Goal: Information Seeking & Learning: Learn about a topic

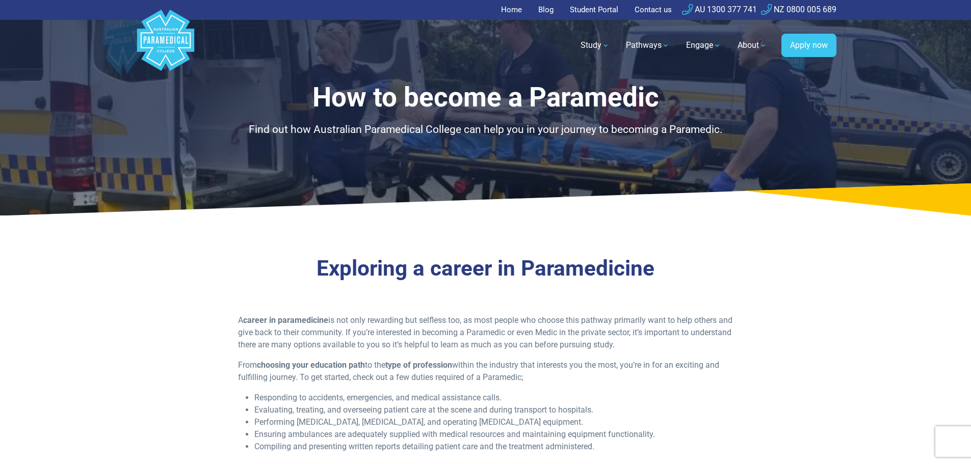
click at [533, 324] on p "A career in paramedicine is not only rewarding but selfless too, as most people…" at bounding box center [485, 332] width 495 height 37
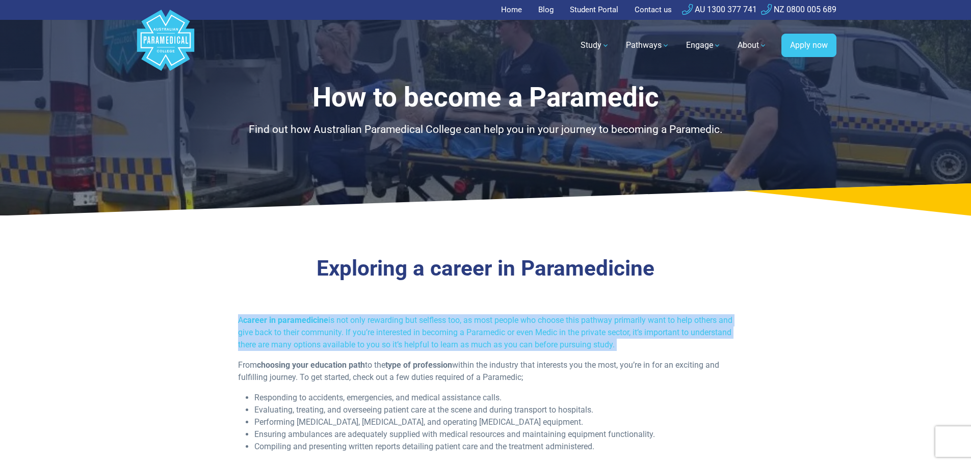
click at [533, 324] on p "A career in paramedicine is not only rewarding but selfless too, as most people…" at bounding box center [485, 332] width 495 height 37
click at [566, 332] on p "A career in paramedicine is not only rewarding but selfless too, as most people…" at bounding box center [485, 332] width 495 height 37
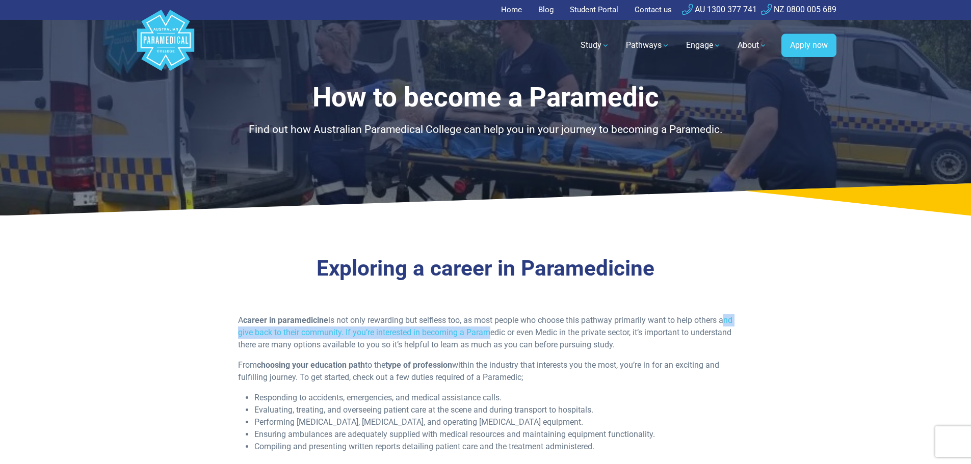
drag, startPoint x: 298, startPoint y: 337, endPoint x: 501, endPoint y: 337, distance: 203.4
click at [501, 337] on div "A career in paramedicine is not only rewarding but selfless too, as most people…" at bounding box center [485, 387] width 609 height 147
click at [501, 337] on p "A career in paramedicine is not only rewarding but selfless too, as most people…" at bounding box center [485, 332] width 495 height 37
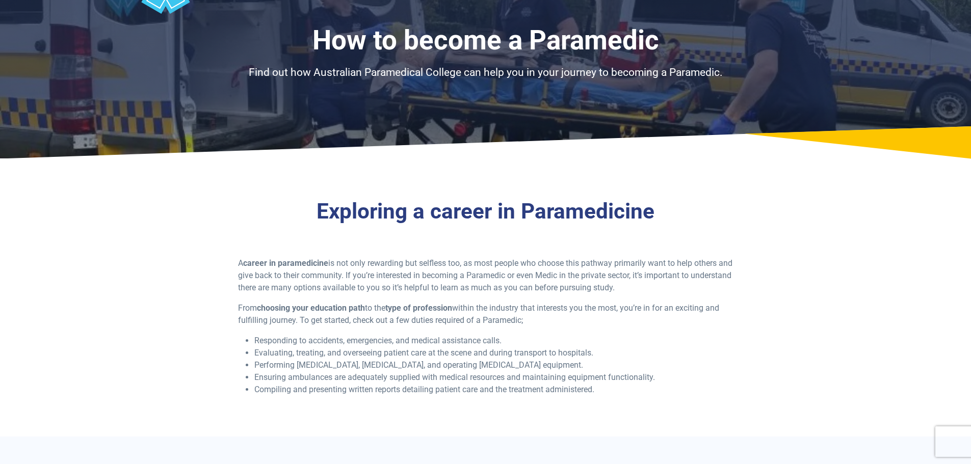
scroll to position [102, 0]
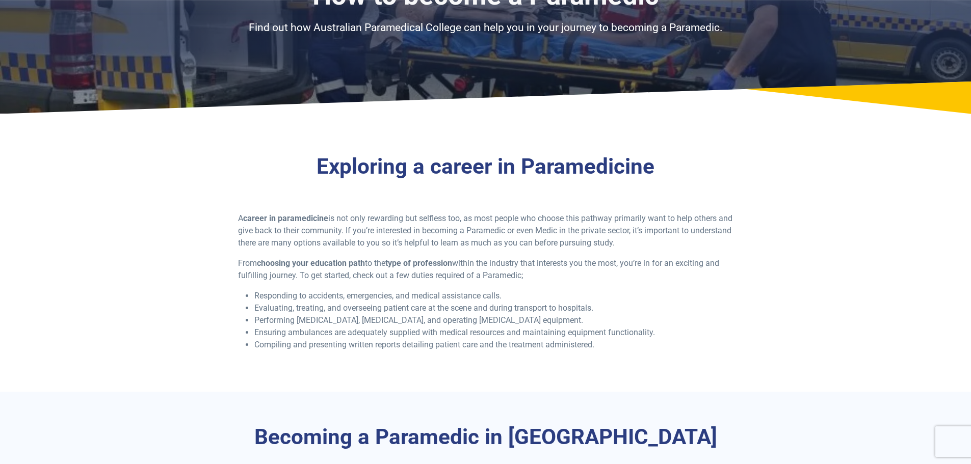
click at [325, 262] on strong "choosing your education path" at bounding box center [311, 263] width 108 height 10
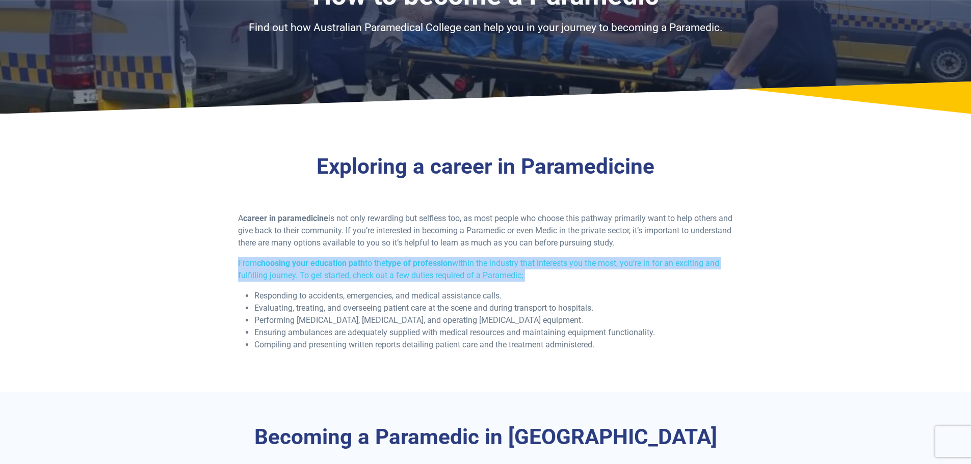
click at [325, 262] on strong "choosing your education path" at bounding box center [311, 263] width 108 height 10
click at [372, 267] on p "From choosing your education path to the type of profession within the industry…" at bounding box center [485, 269] width 495 height 24
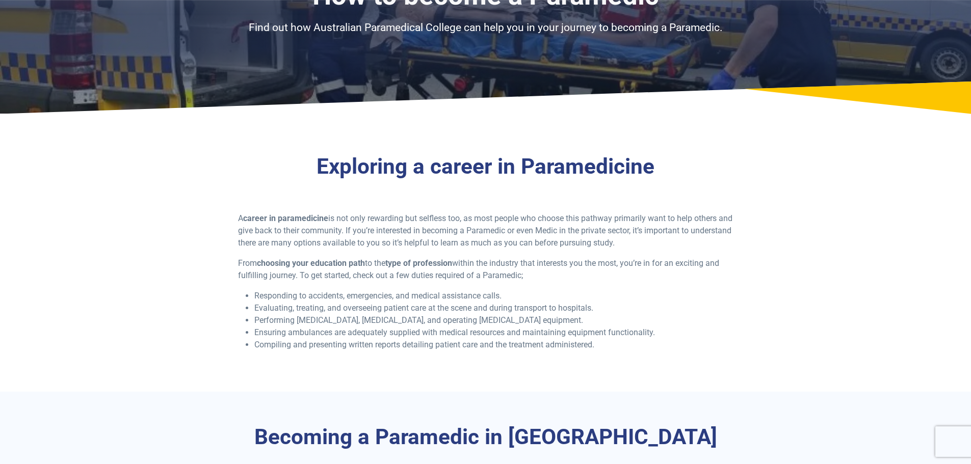
click at [465, 275] on p "From choosing your education path to the type of profession within the industry…" at bounding box center [485, 269] width 495 height 24
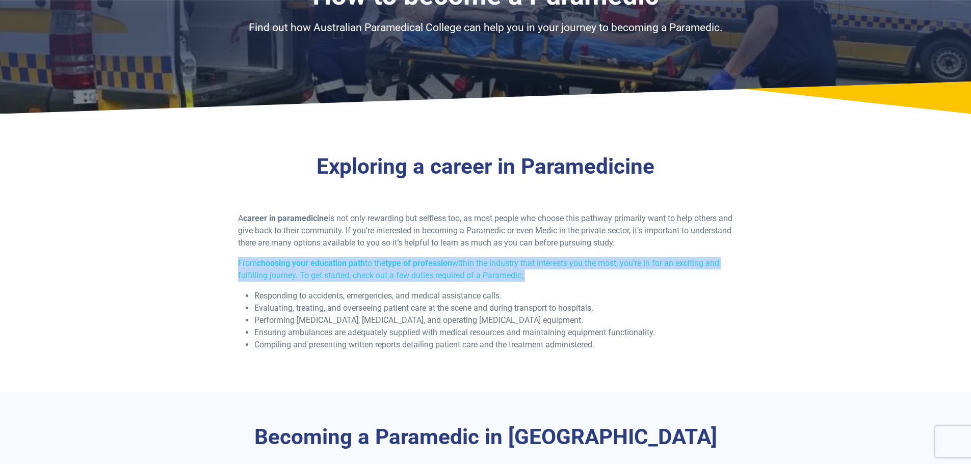
click at [465, 275] on p "From choosing your education path to the type of profession within the industry…" at bounding box center [485, 269] width 495 height 24
click at [528, 269] on p "From choosing your education path to the type of profession within the industry…" at bounding box center [485, 269] width 495 height 24
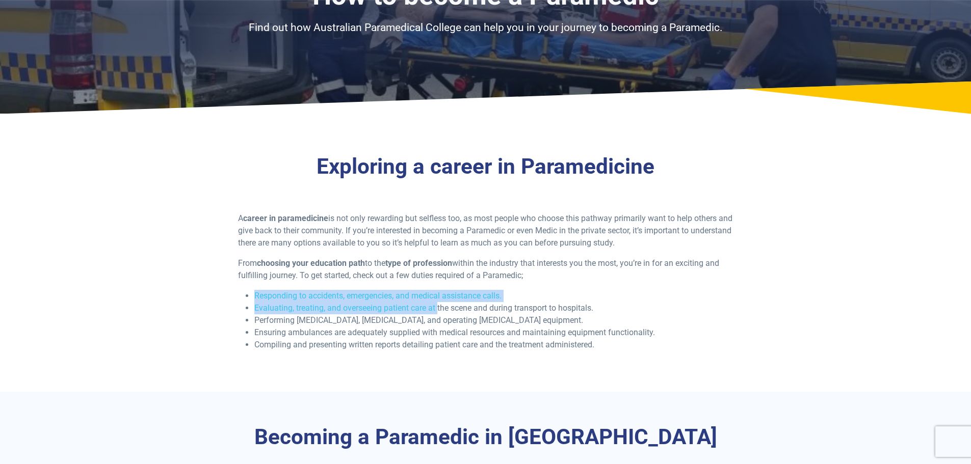
drag, startPoint x: 255, startPoint y: 299, endPoint x: 439, endPoint y: 311, distance: 185.0
click at [439, 311] on ul "Responding to accidents, emergencies, and medical assistance calls. Evaluating,…" at bounding box center [485, 320] width 495 height 61
click at [439, 311] on li "Evaluating, treating, and overseeing patient care at the scene and during trans…" at bounding box center [493, 308] width 479 height 12
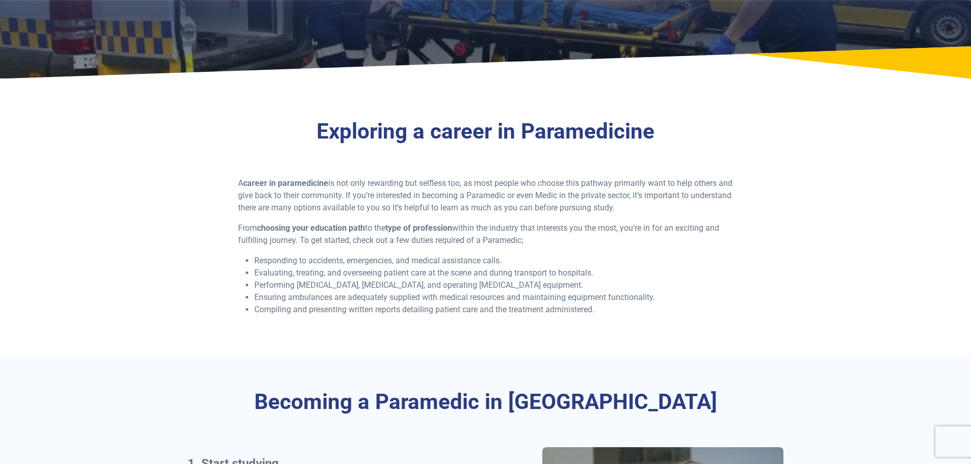
scroll to position [153, 0]
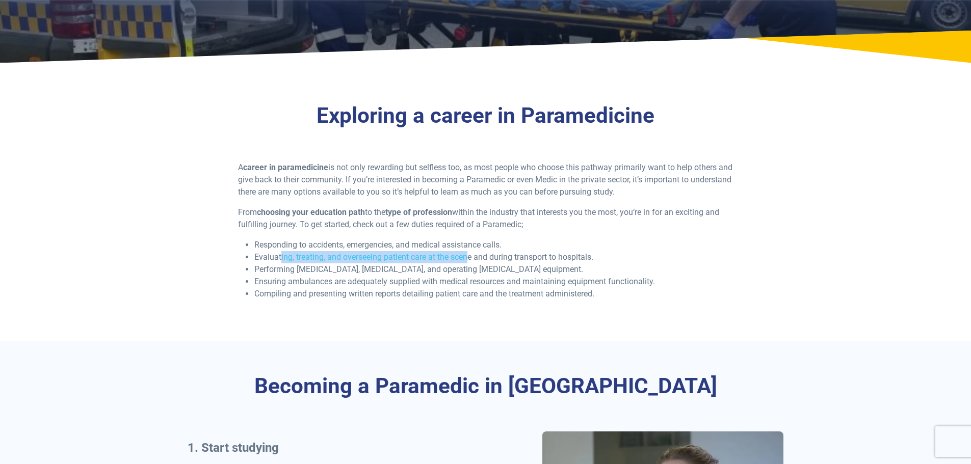
drag, startPoint x: 308, startPoint y: 253, endPoint x: 469, endPoint y: 253, distance: 160.6
click at [469, 253] on li "Evaluating, treating, and overseeing patient care at the scene and during trans…" at bounding box center [493, 257] width 479 height 12
drag, startPoint x: 371, startPoint y: 258, endPoint x: 590, endPoint y: 257, distance: 219.2
click at [590, 257] on li "Evaluating, treating, and overseeing patient care at the scene and during trans…" at bounding box center [493, 257] width 479 height 12
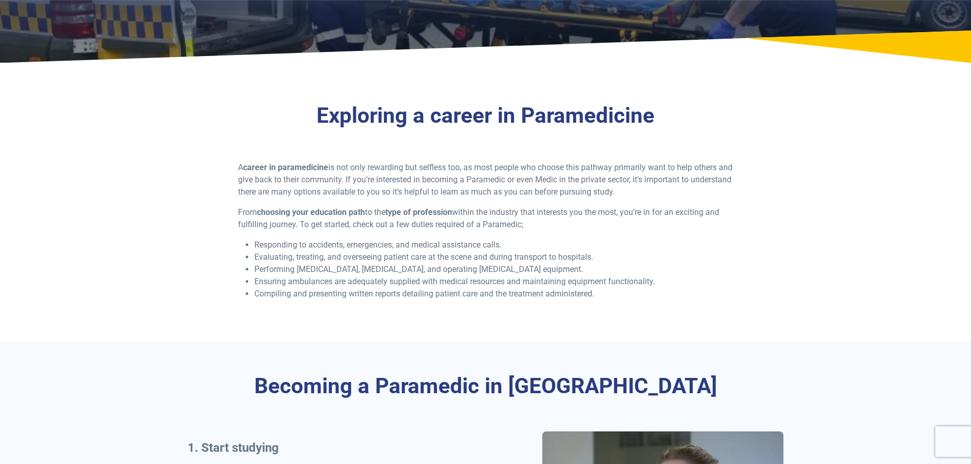
click at [592, 257] on li "Evaluating, treating, and overseeing patient care at the scene and during trans…" at bounding box center [493, 257] width 479 height 12
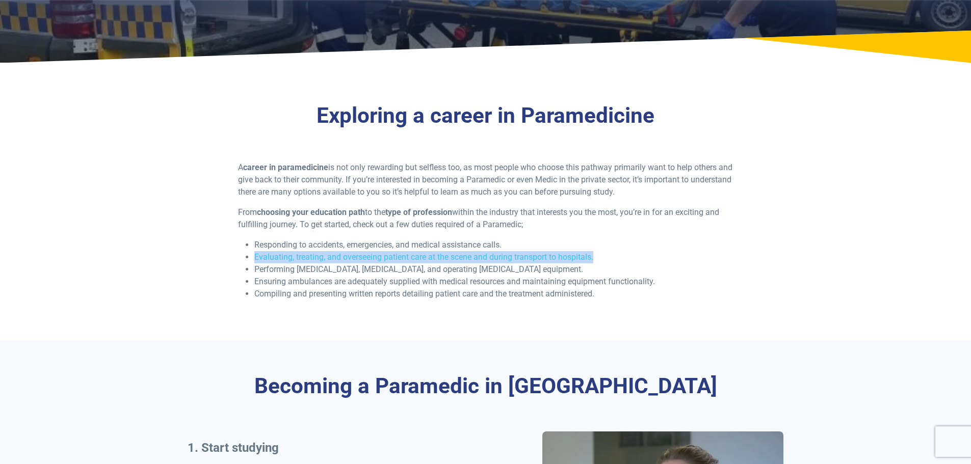
drag, startPoint x: 605, startPoint y: 257, endPoint x: 255, endPoint y: 261, distance: 349.2
click at [255, 261] on li "Evaluating, treating, and overseeing patient care at the scene and during trans…" at bounding box center [493, 257] width 479 height 12
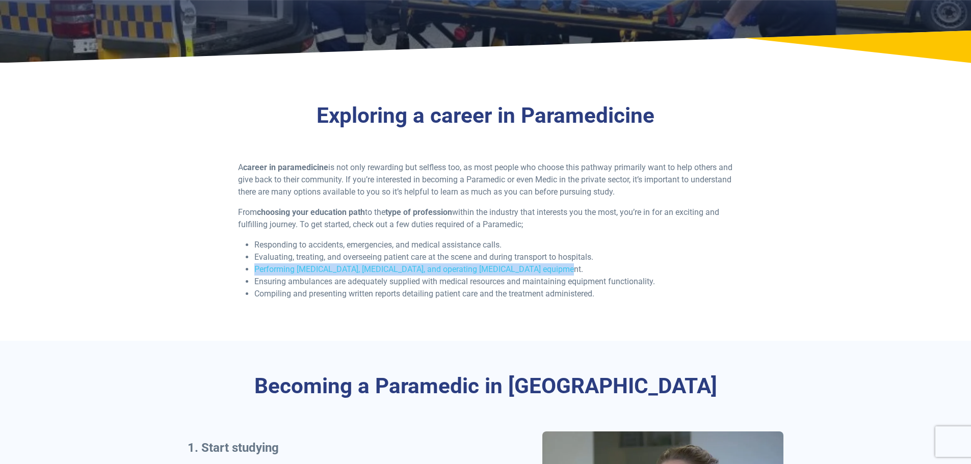
drag, startPoint x: 251, startPoint y: 267, endPoint x: 537, endPoint y: 270, distance: 285.5
click at [537, 270] on ul "Responding to accidents, emergencies, and medical assistance calls. Evaluating,…" at bounding box center [485, 269] width 495 height 61
click at [537, 270] on li "Performing [MEDICAL_DATA], [MEDICAL_DATA], and operating [MEDICAL_DATA] equipme…" at bounding box center [493, 270] width 479 height 12
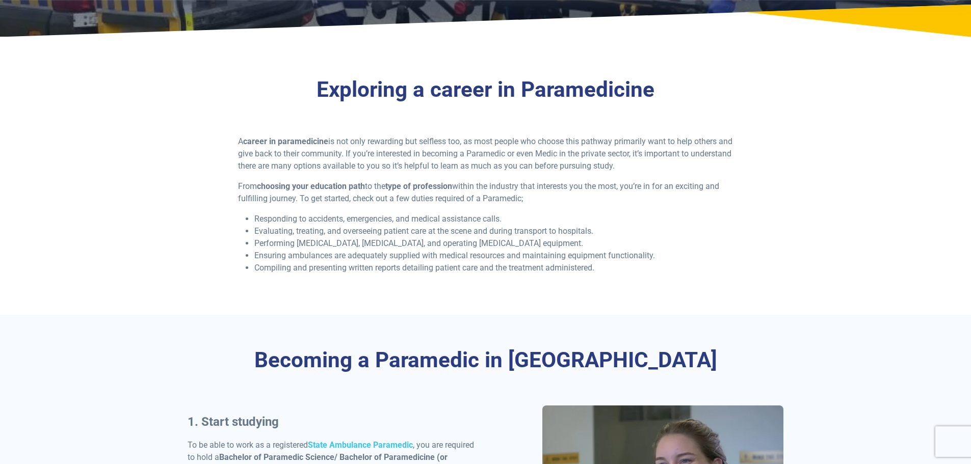
scroll to position [204, 0]
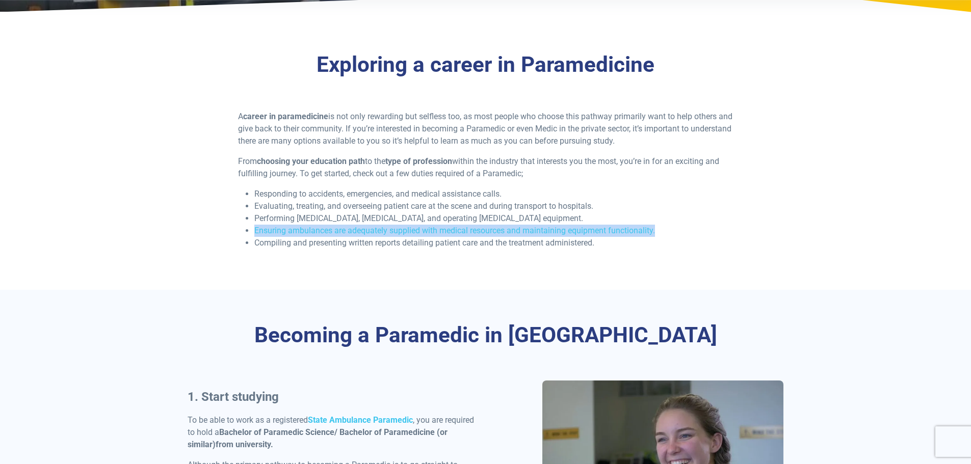
drag, startPoint x: 254, startPoint y: 231, endPoint x: 658, endPoint y: 234, distance: 403.2
click at [658, 234] on li "Ensuring ambulances are adequately supplied with medical resources and maintain…" at bounding box center [493, 231] width 479 height 12
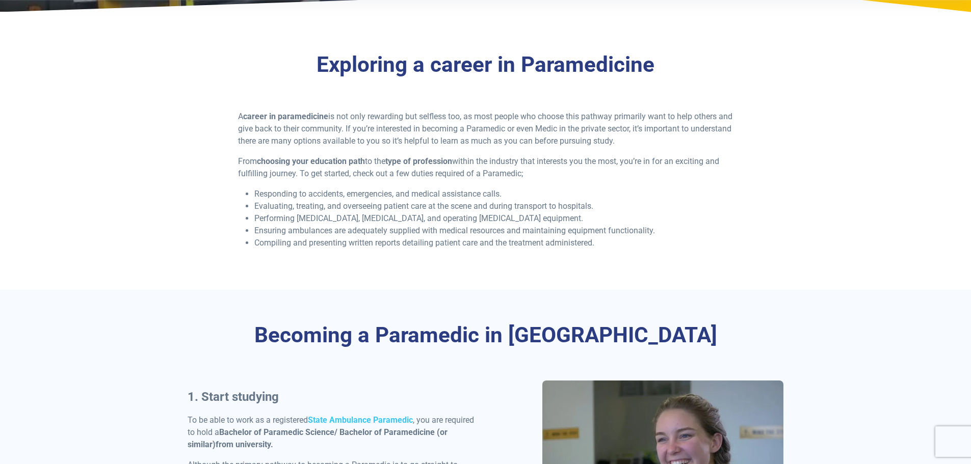
click at [308, 248] on li "Compiling and presenting written reports detailing patient care and the treatme…" at bounding box center [493, 243] width 479 height 12
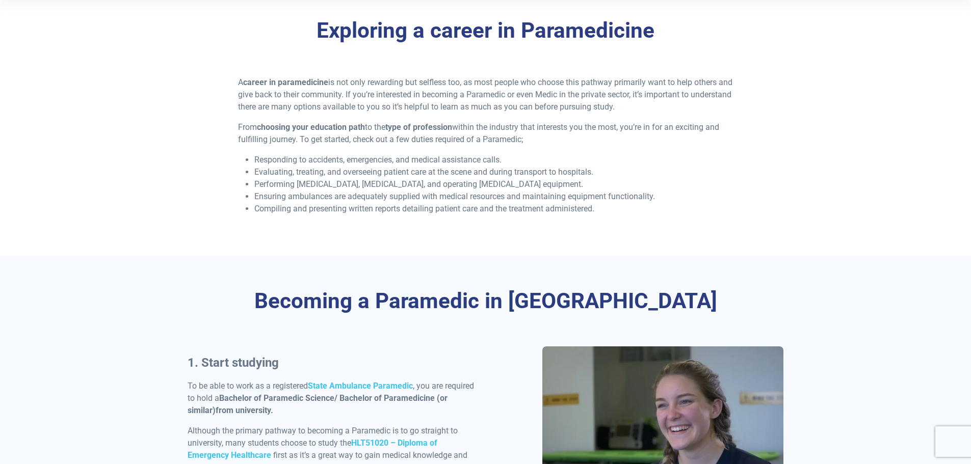
scroll to position [255, 0]
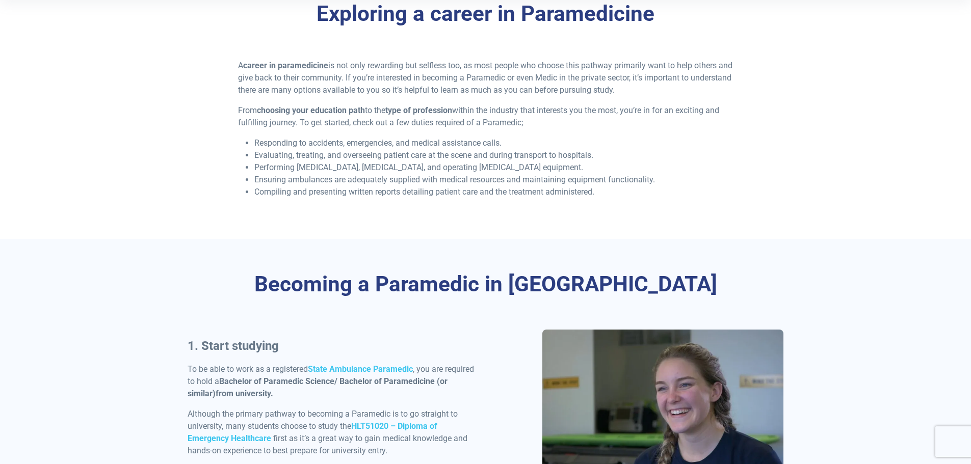
drag, startPoint x: 614, startPoint y: 196, endPoint x: 335, endPoint y: 196, distance: 278.8
click at [335, 196] on li "Compiling and presenting written reports detailing patient care and the treatme…" at bounding box center [493, 192] width 479 height 12
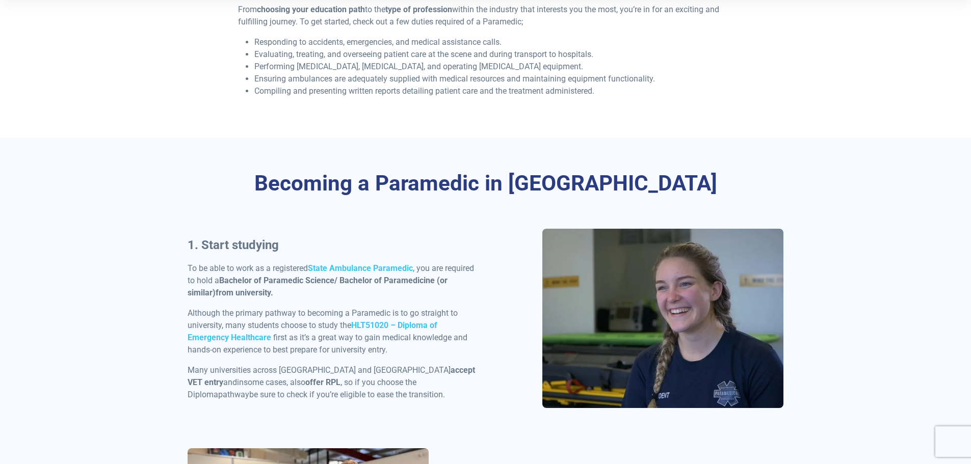
scroll to position [357, 0]
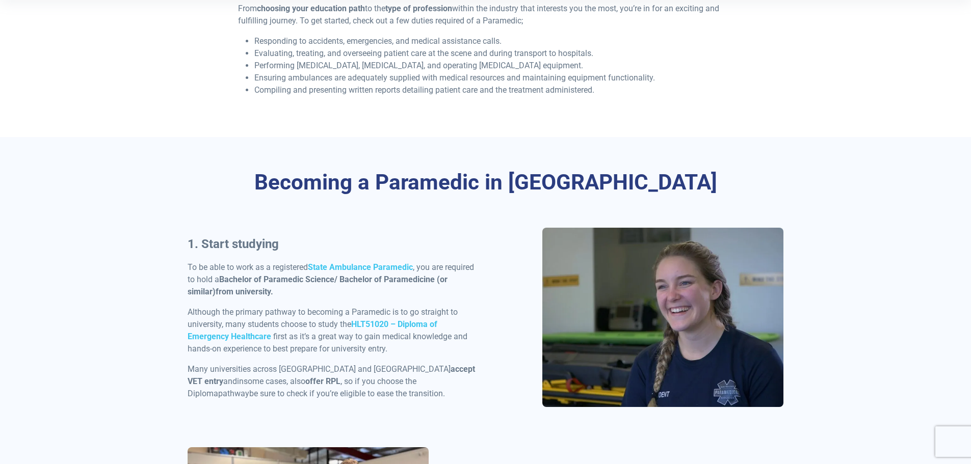
click at [400, 183] on h2 "Becoming a Paramedic in [GEOGRAPHIC_DATA]" at bounding box center [486, 183] width 596 height 26
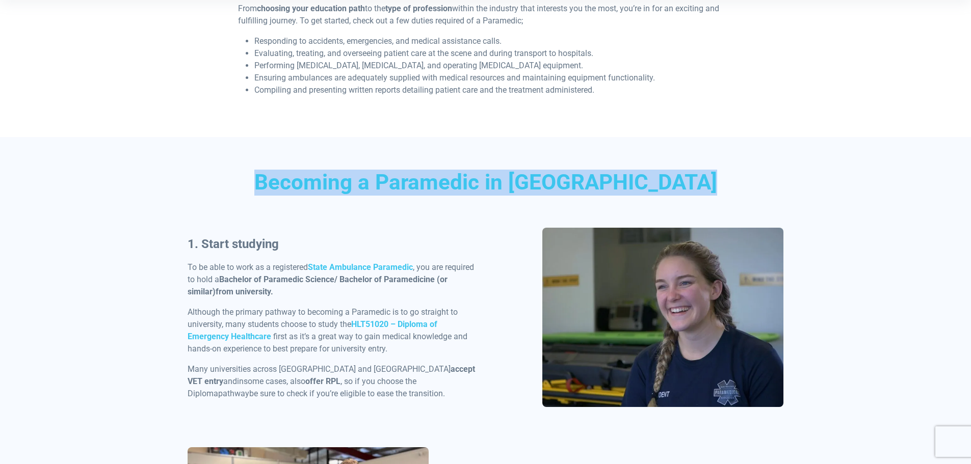
click at [400, 183] on h2 "Becoming a Paramedic in [GEOGRAPHIC_DATA]" at bounding box center [486, 183] width 596 height 26
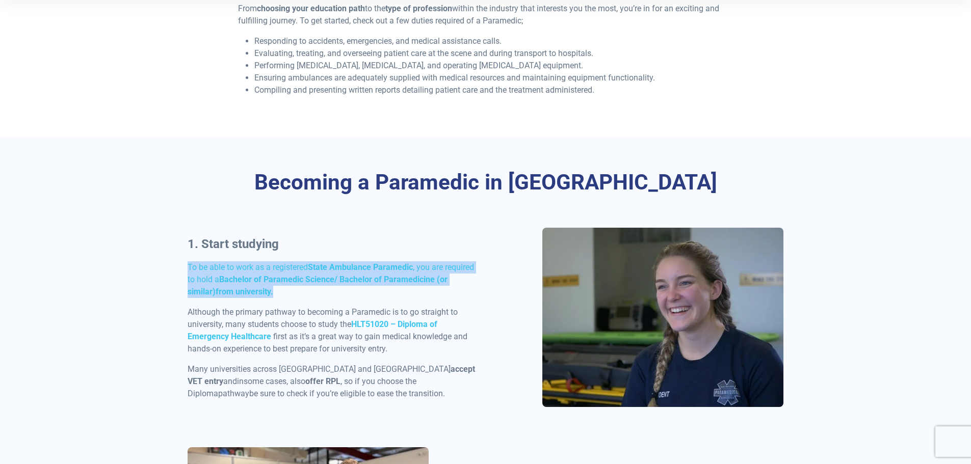
drag, startPoint x: 141, startPoint y: 263, endPoint x: 347, endPoint y: 288, distance: 208.0
click at [347, 288] on p "To be able to work as a registered State Ambulance Paramedic , you are required…" at bounding box center [334, 279] width 292 height 37
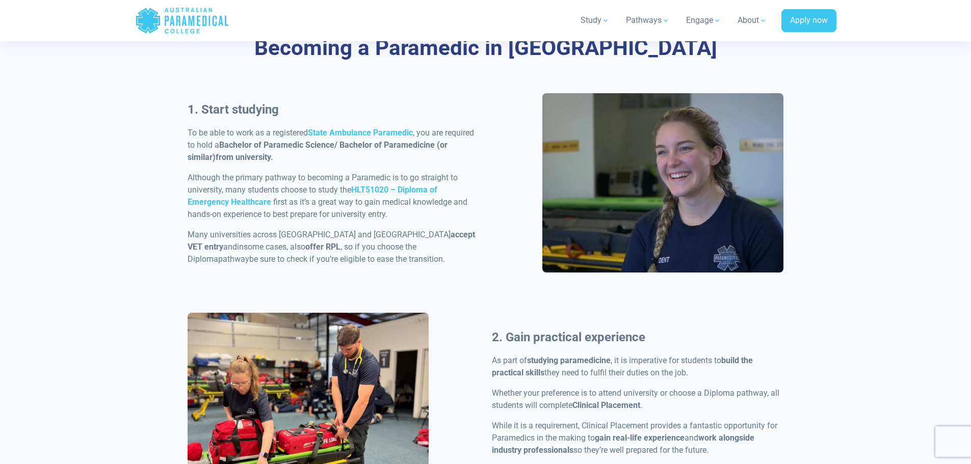
scroll to position [510, 0]
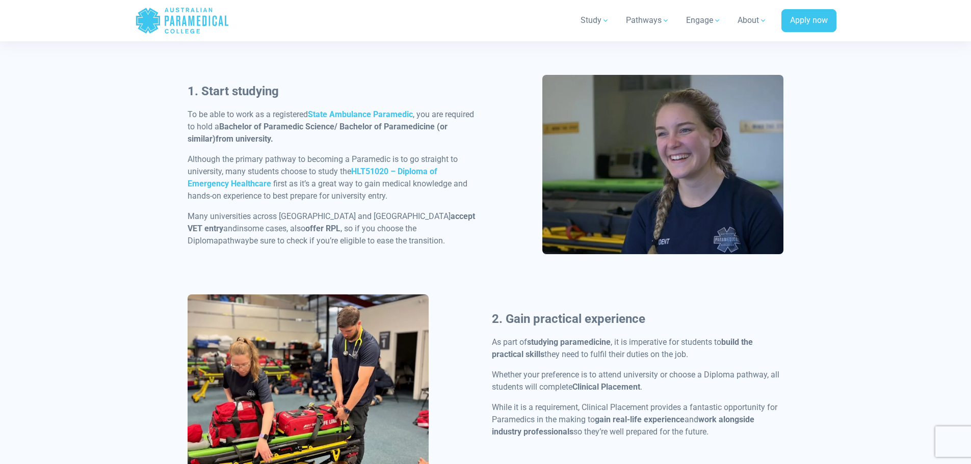
click at [307, 180] on p "Although the primary pathway to becoming a Paramedic is to go straight to unive…" at bounding box center [334, 177] width 292 height 49
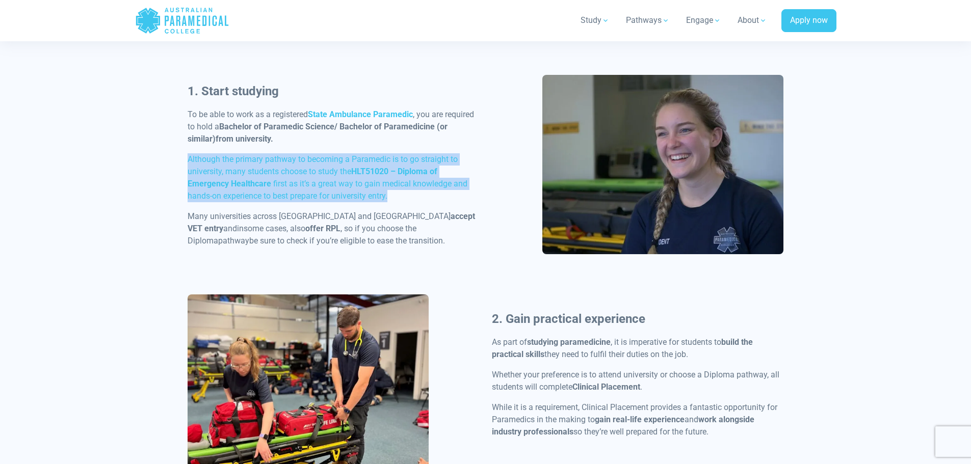
click at [307, 180] on p "Although the primary pathway to becoming a Paramedic is to go straight to unive…" at bounding box center [334, 177] width 292 height 49
click at [357, 181] on p "Although the primary pathway to becoming a Paramedic is to go straight to unive…" at bounding box center [334, 177] width 292 height 49
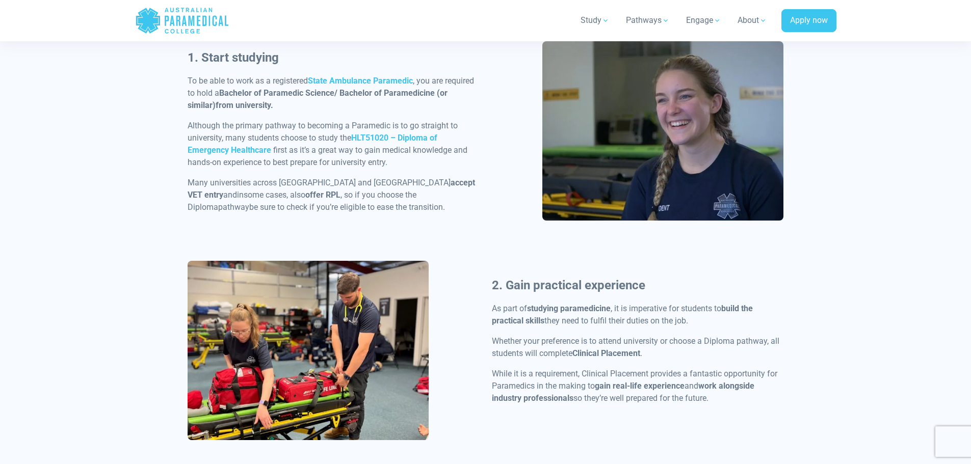
scroll to position [561, 0]
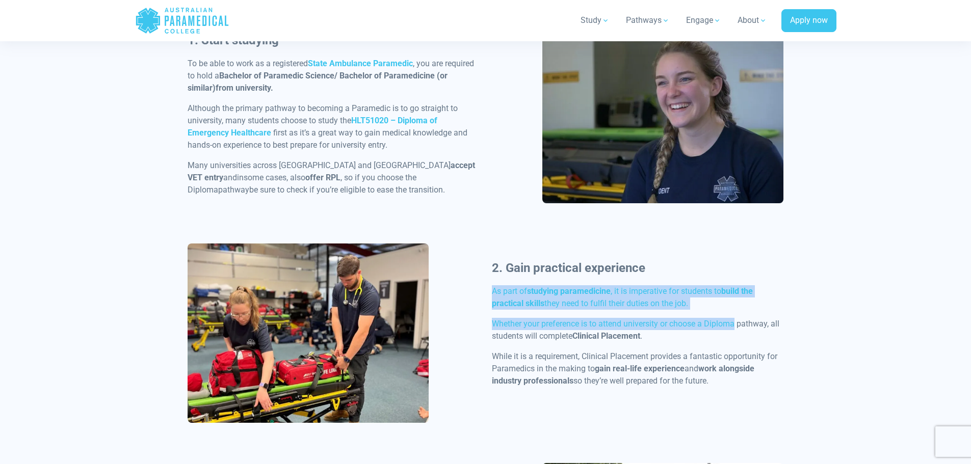
drag, startPoint x: 469, startPoint y: 291, endPoint x: 737, endPoint y: 312, distance: 268.0
click at [737, 312] on div "2. Gain practical experience As part of studying paramedicine , it is imperativ…" at bounding box center [485, 354] width 609 height 220
click at [735, 310] on div "2. Gain practical experience As part of studying paramedicine , it is imperativ…" at bounding box center [638, 337] width 304 height 157
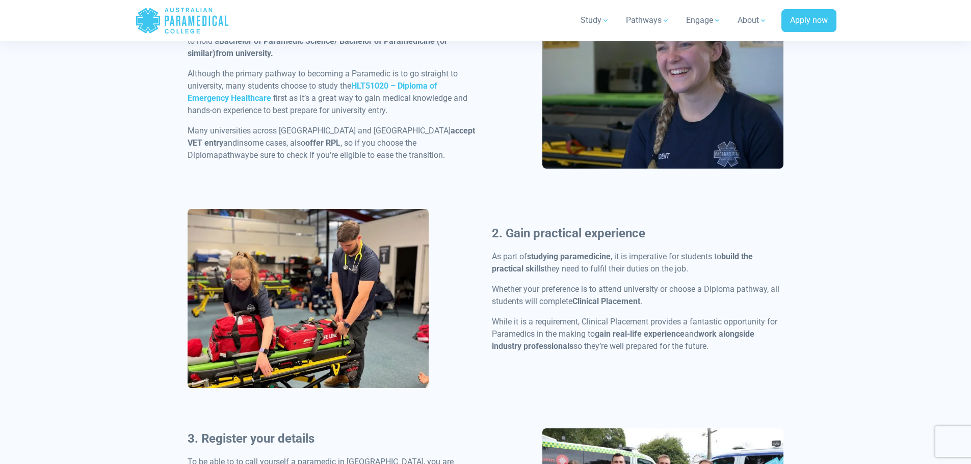
scroll to position [612, 0]
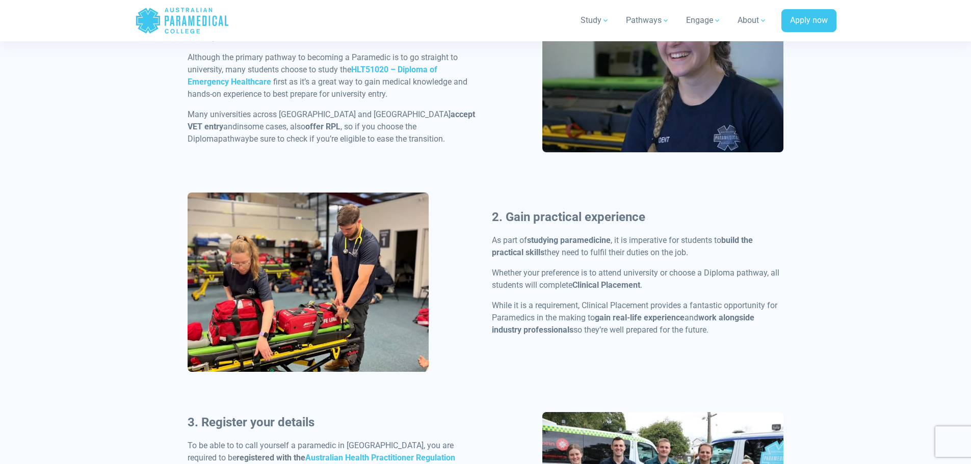
click at [642, 253] on p "As part of studying paramedicine , it is imperative for students to build the p…" at bounding box center [638, 246] width 292 height 24
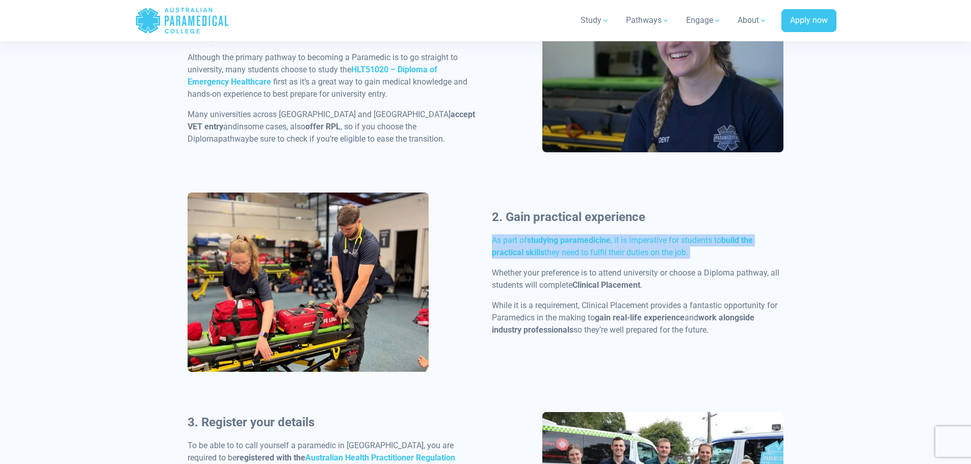
click at [642, 253] on p "As part of studying paramedicine , it is imperative for students to build the p…" at bounding box center [638, 246] width 292 height 24
click at [653, 250] on p "As part of studying paramedicine , it is imperative for students to build the p…" at bounding box center [638, 246] width 292 height 24
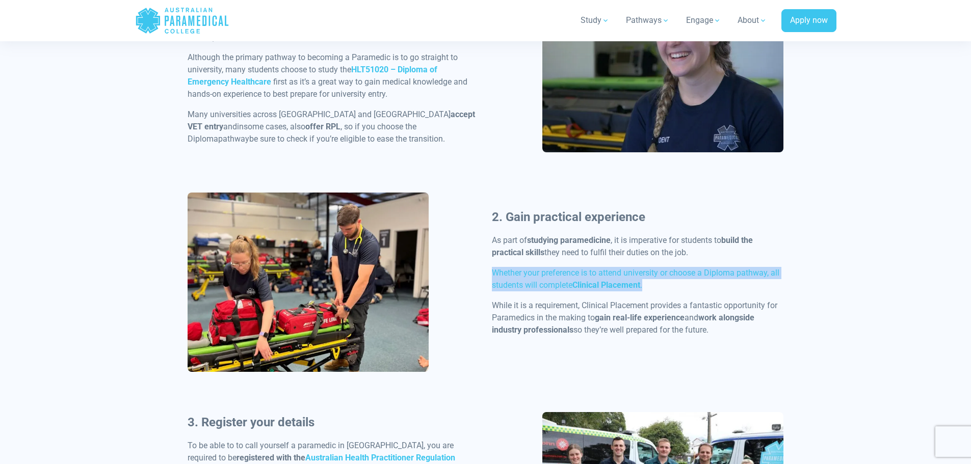
drag, startPoint x: 486, startPoint y: 273, endPoint x: 704, endPoint y: 282, distance: 217.8
click at [704, 282] on div "2. Gain practical experience As part of studying paramedicine , it is imperativ…" at bounding box center [638, 286] width 304 height 157
click at [704, 282] on p "Whether your preference is to attend university or choose a Diploma pathway, al…" at bounding box center [638, 279] width 292 height 24
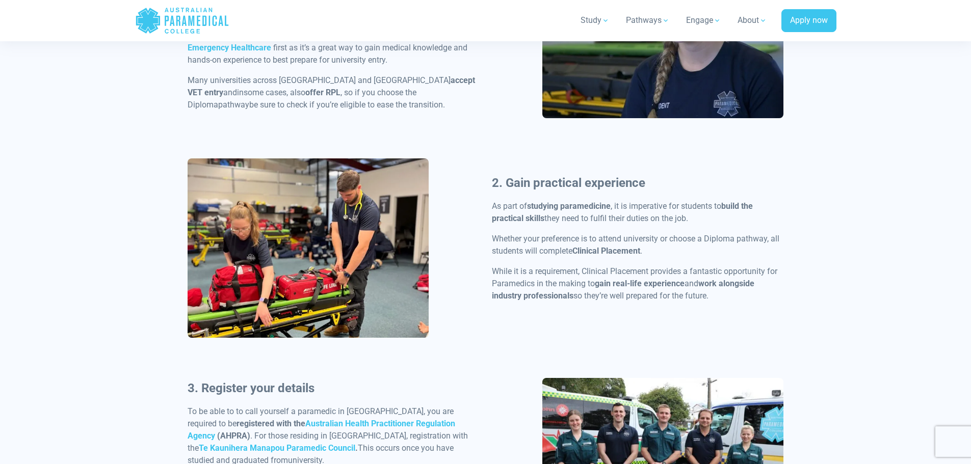
scroll to position [663, 0]
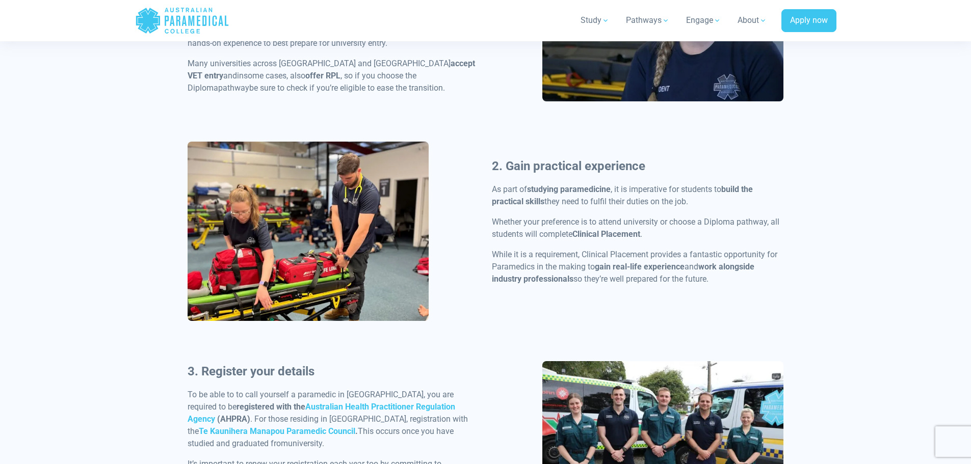
click at [656, 266] on strong "gain real-life experience" at bounding box center [640, 267] width 90 height 10
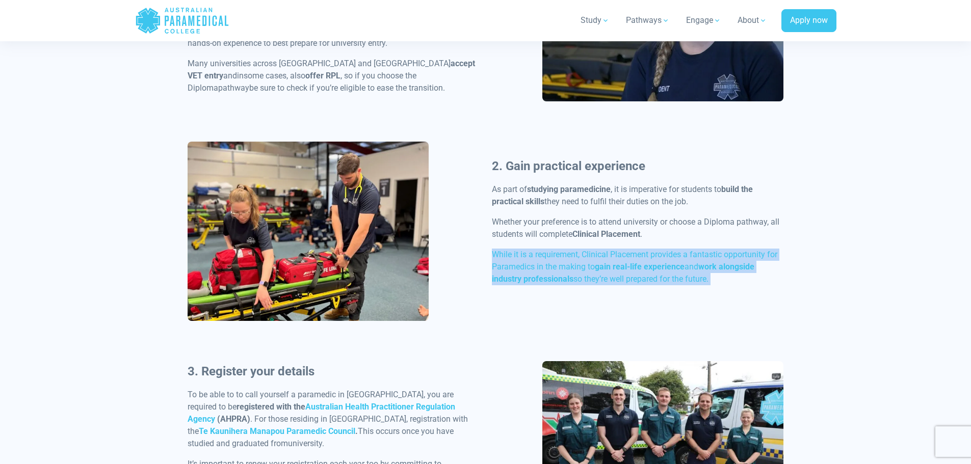
click at [656, 266] on strong "gain real-life experience" at bounding box center [640, 267] width 90 height 10
click at [684, 263] on strong "gain real-life experience" at bounding box center [640, 267] width 90 height 10
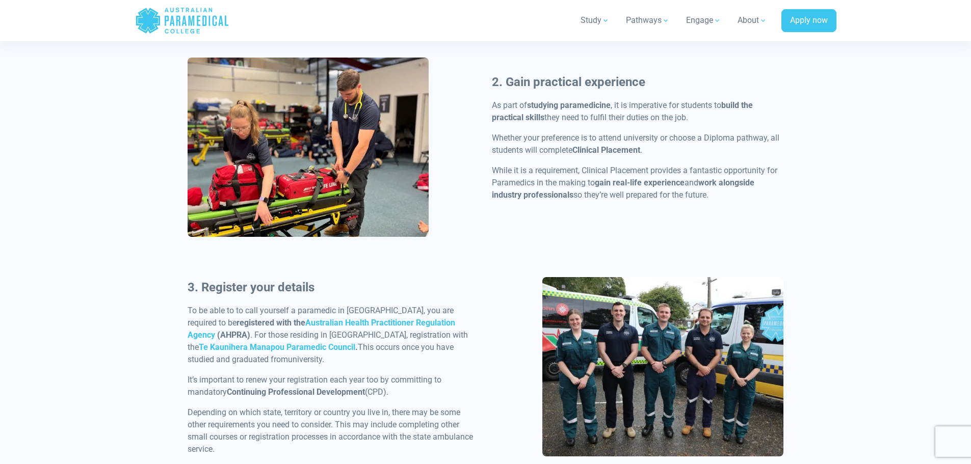
scroll to position [765, 0]
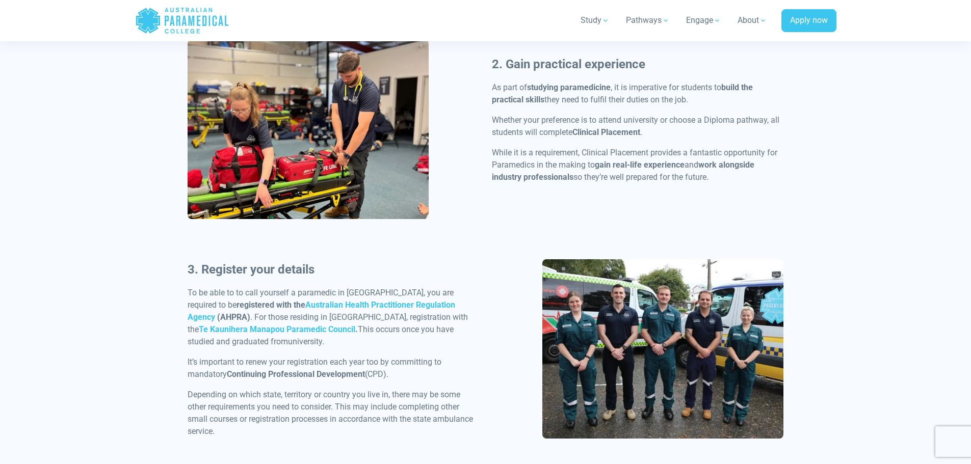
click at [283, 328] on p "To be able to to call yourself a paramedic in Australia, you are required to be…" at bounding box center [334, 317] width 292 height 61
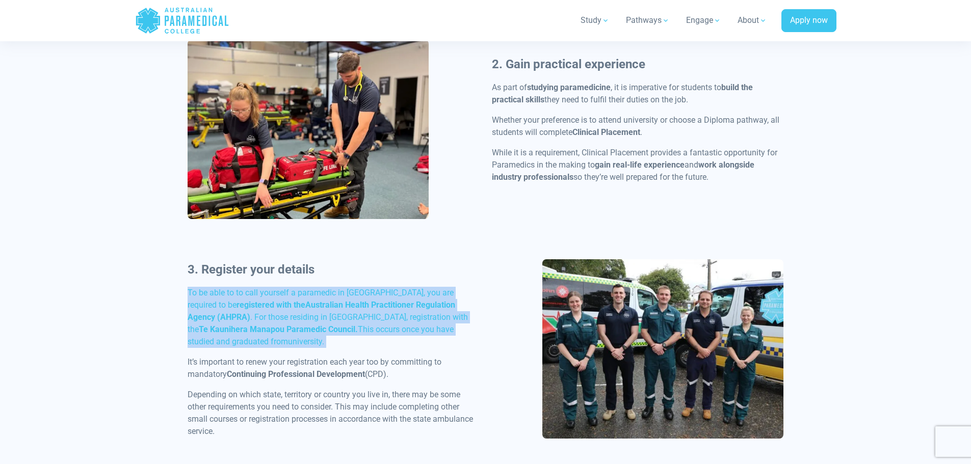
click at [283, 328] on p "To be able to to call yourself a paramedic in Australia, you are required to be…" at bounding box center [334, 317] width 292 height 61
click at [300, 328] on p "To be able to to call yourself a paramedic in Australia, you are required to be…" at bounding box center [334, 317] width 292 height 61
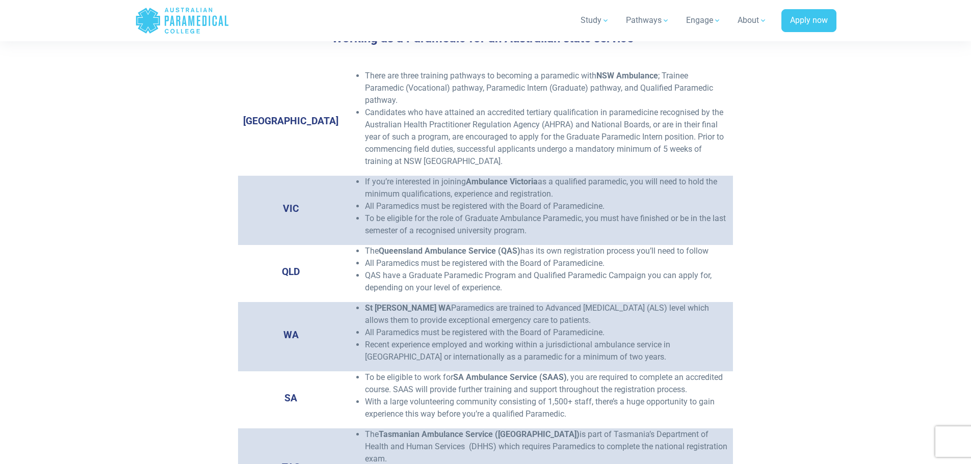
scroll to position [1580, 0]
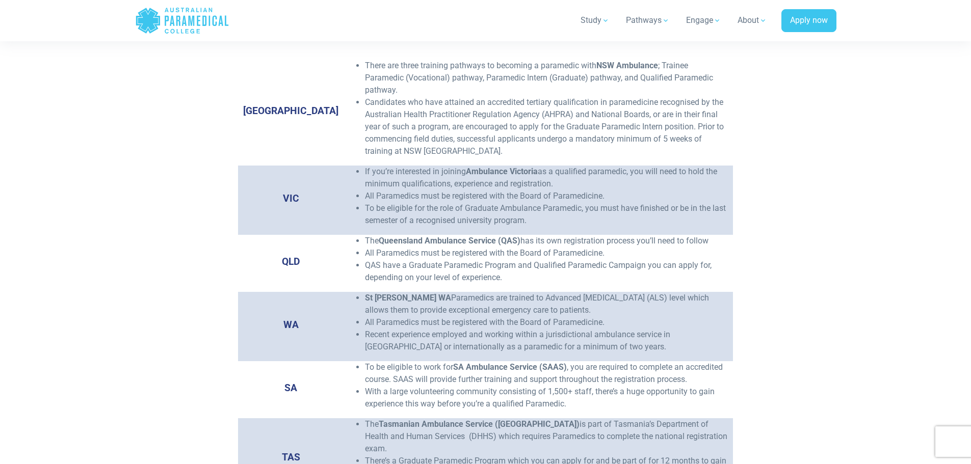
click at [386, 236] on strong "Queensland Ambulance Service (QAS)" at bounding box center [450, 241] width 142 height 10
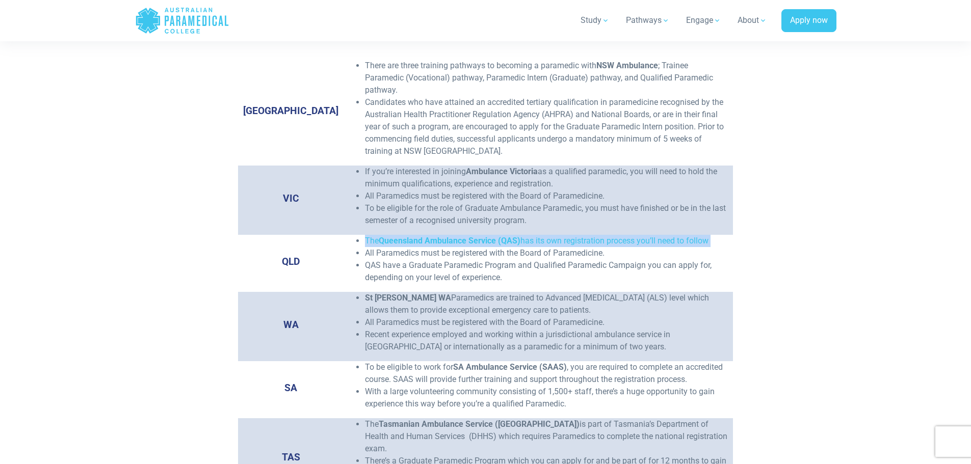
click at [386, 236] on strong "Queensland Ambulance Service (QAS)" at bounding box center [450, 241] width 142 height 10
click at [411, 236] on strong "Queensland Ambulance Service (QAS)" at bounding box center [450, 241] width 142 height 10
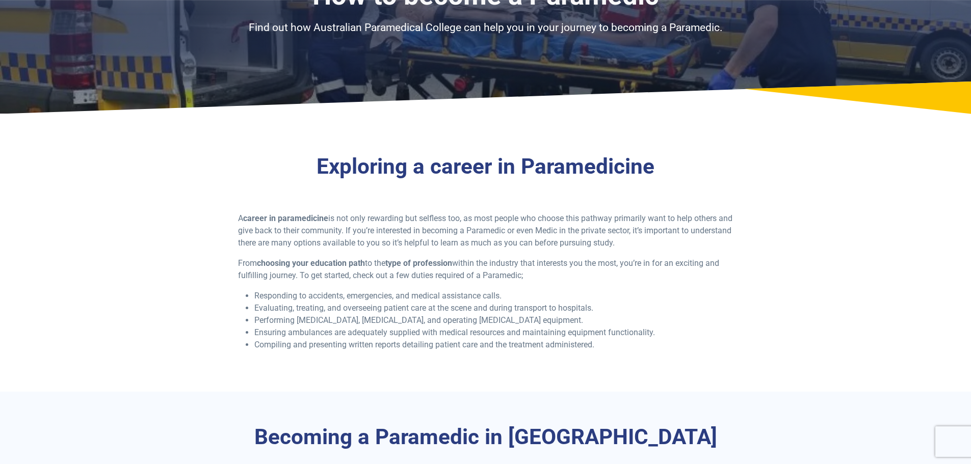
click at [387, 266] on p "From choosing your education path to the type of profession within the industry…" at bounding box center [485, 269] width 495 height 24
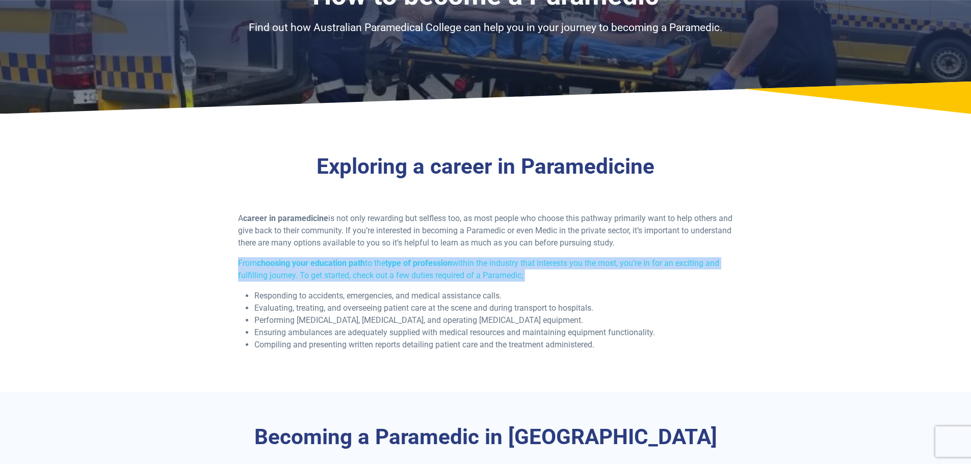
click at [387, 266] on p "From choosing your education path to the type of profession within the industry…" at bounding box center [485, 269] width 495 height 24
click at [450, 266] on strong "type of profession" at bounding box center [418, 263] width 67 height 10
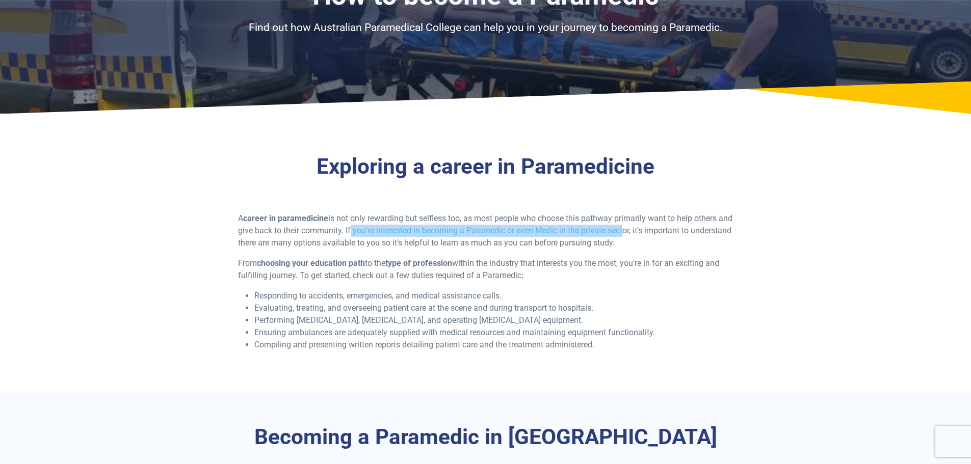
drag, startPoint x: 365, startPoint y: 225, endPoint x: 640, endPoint y: 231, distance: 274.8
click at [640, 231] on p "A career in paramedicine is not only rewarding but selfless too, as most people…" at bounding box center [485, 231] width 495 height 37
